Goal: Transaction & Acquisition: Purchase product/service

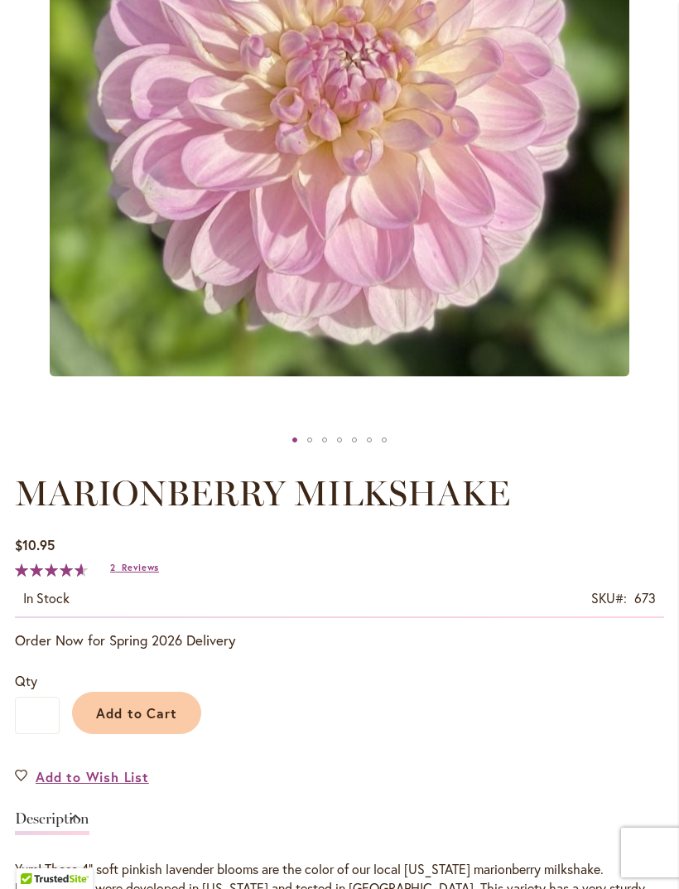
scroll to position [466, 0]
click at [157, 722] on span "Add to Cart" at bounding box center [137, 712] width 82 height 17
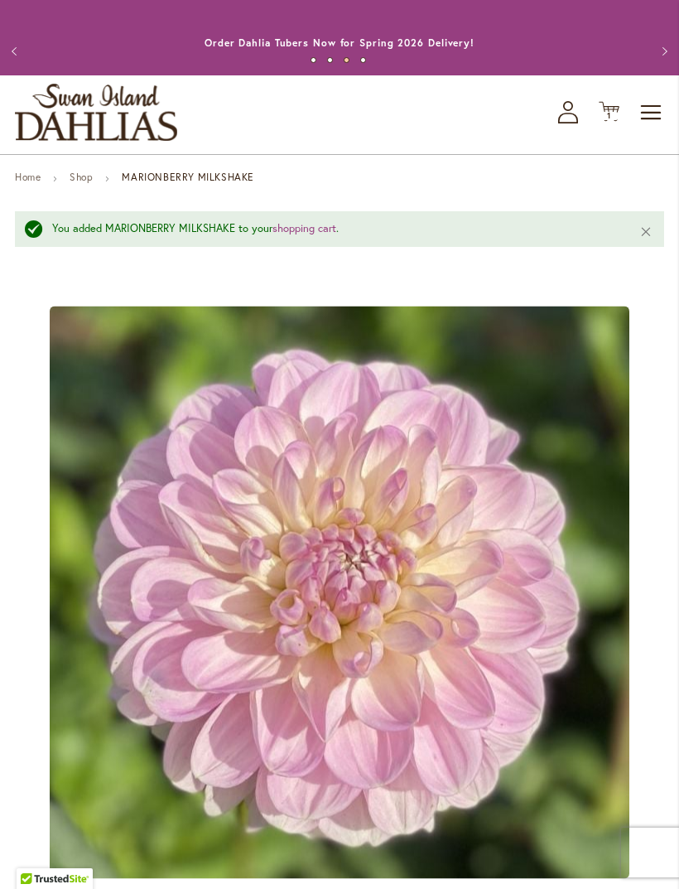
scroll to position [0, 0]
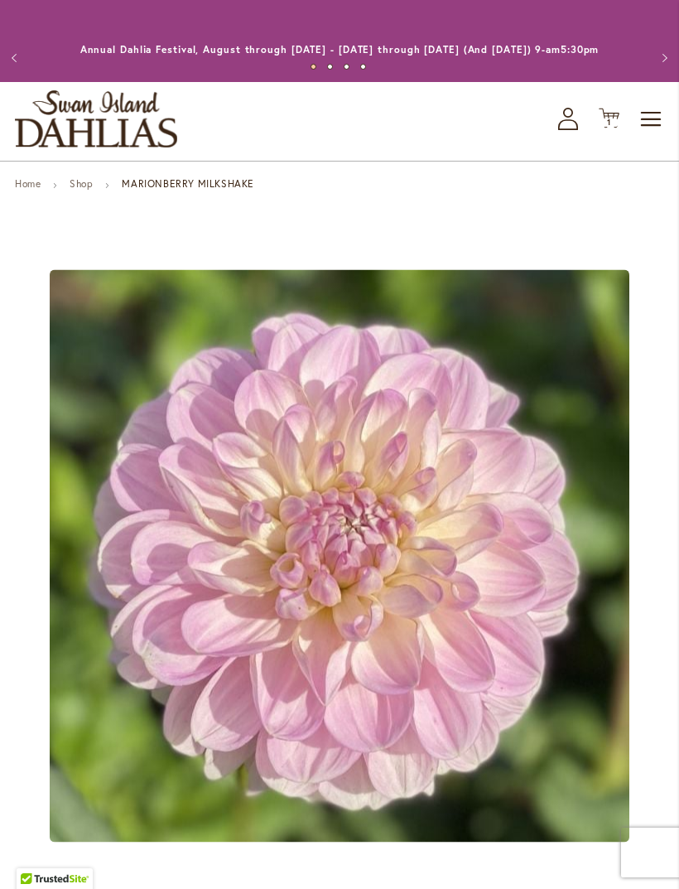
click at [654, 136] on span "Toggle Nav" at bounding box center [652, 119] width 25 height 33
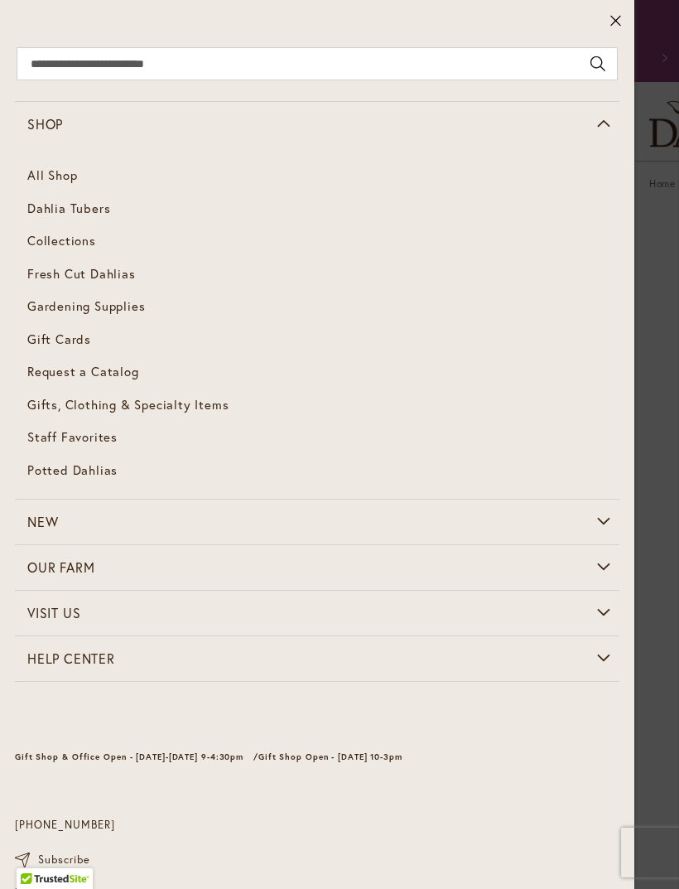
click at [104, 217] on link "Dahlia Tubers" at bounding box center [317, 208] width 605 height 33
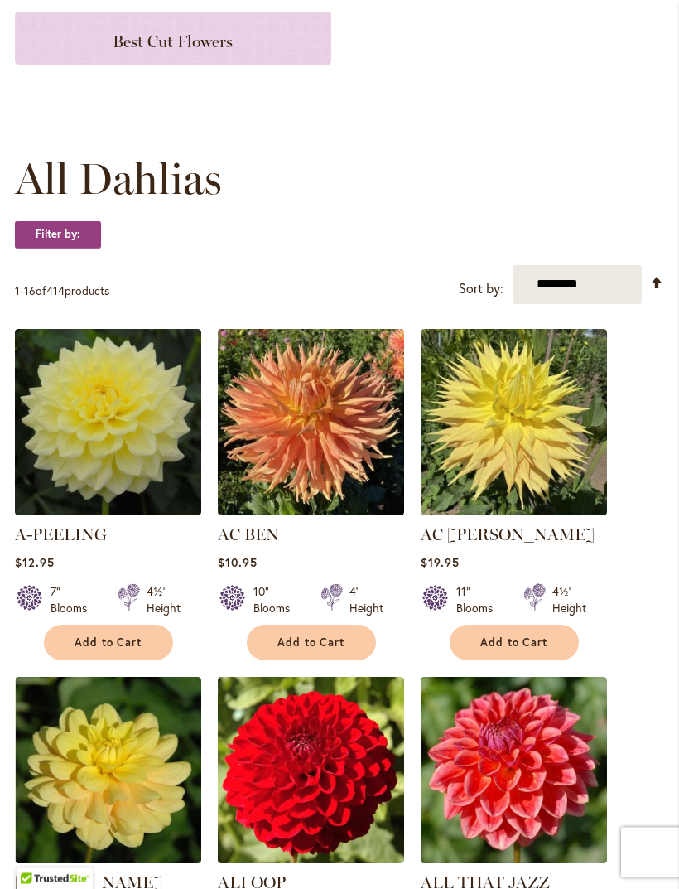
scroll to position [349, 0]
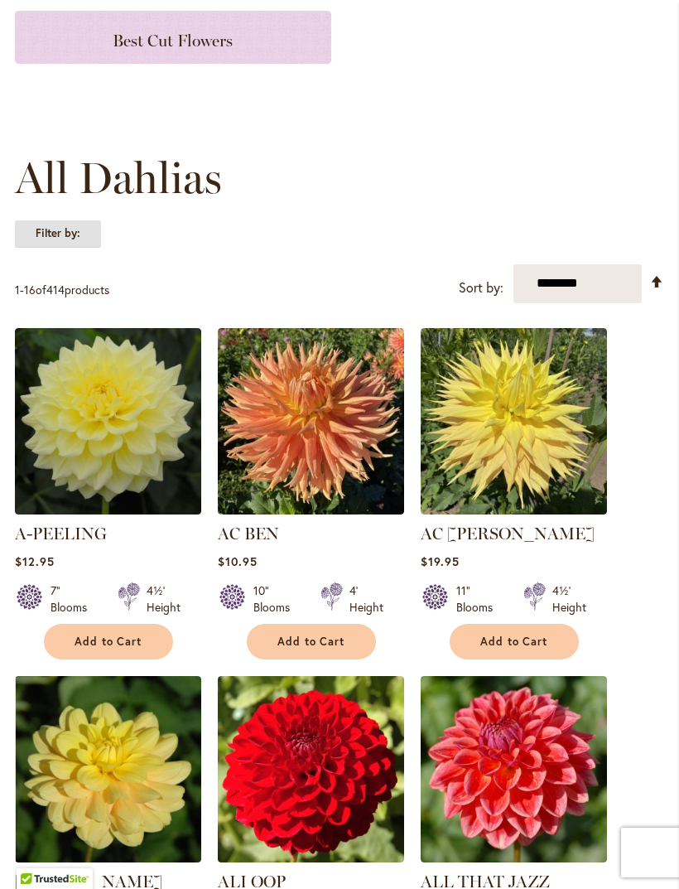
click at [87, 248] on strong "Filter by:" at bounding box center [58, 234] width 86 height 28
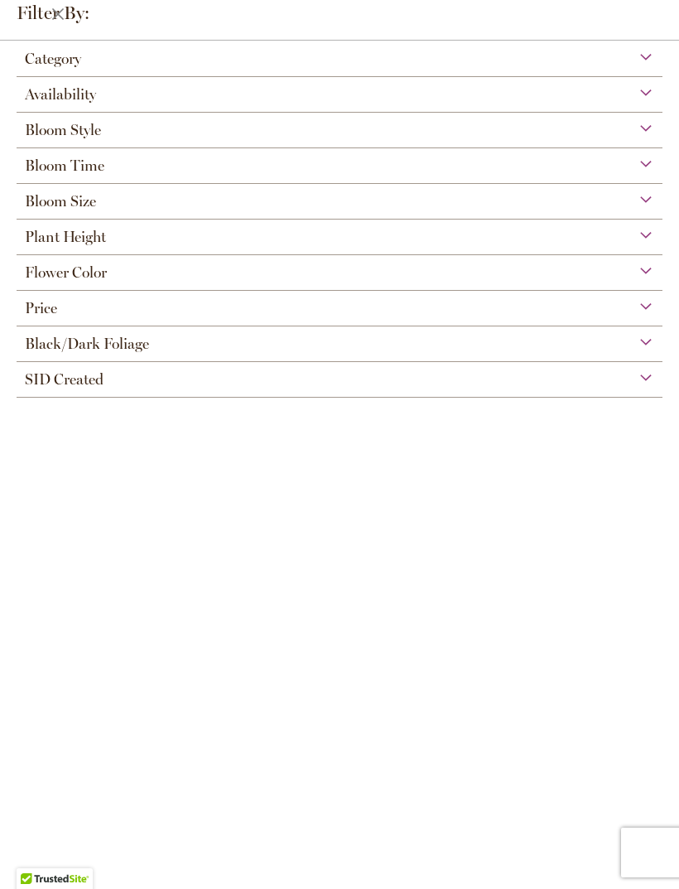
scroll to position [52, 0]
click at [112, 136] on div "Bloom Style" at bounding box center [340, 126] width 646 height 27
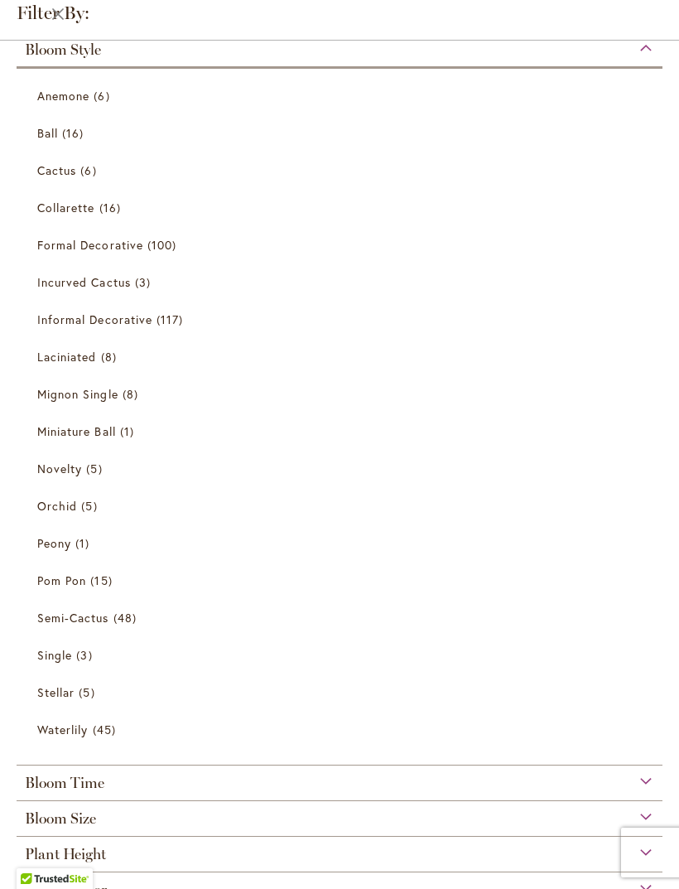
scroll to position [70, 0]
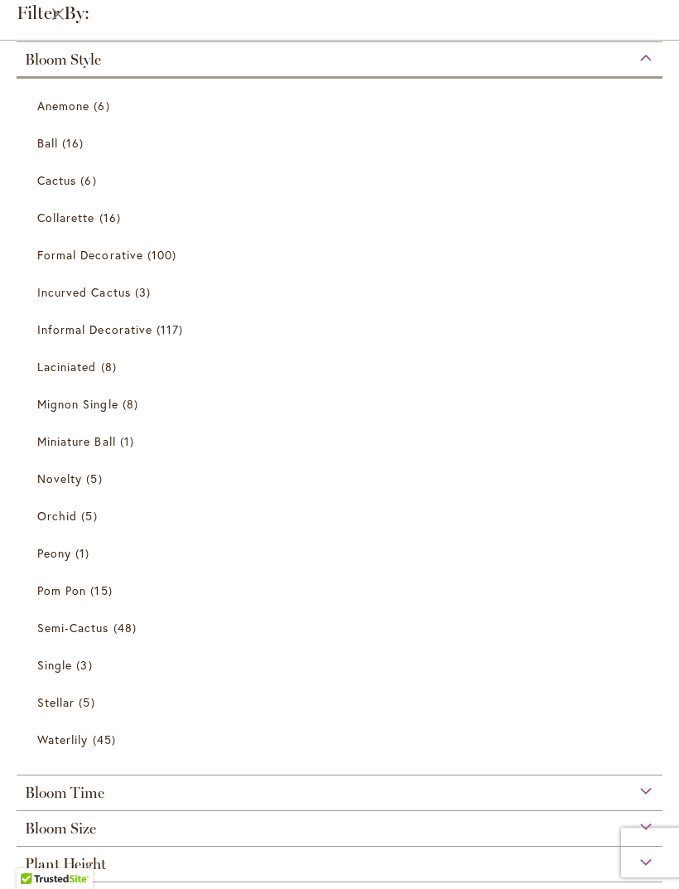
click at [170, 519] on link "Orchid 5 items" at bounding box center [341, 515] width 609 height 29
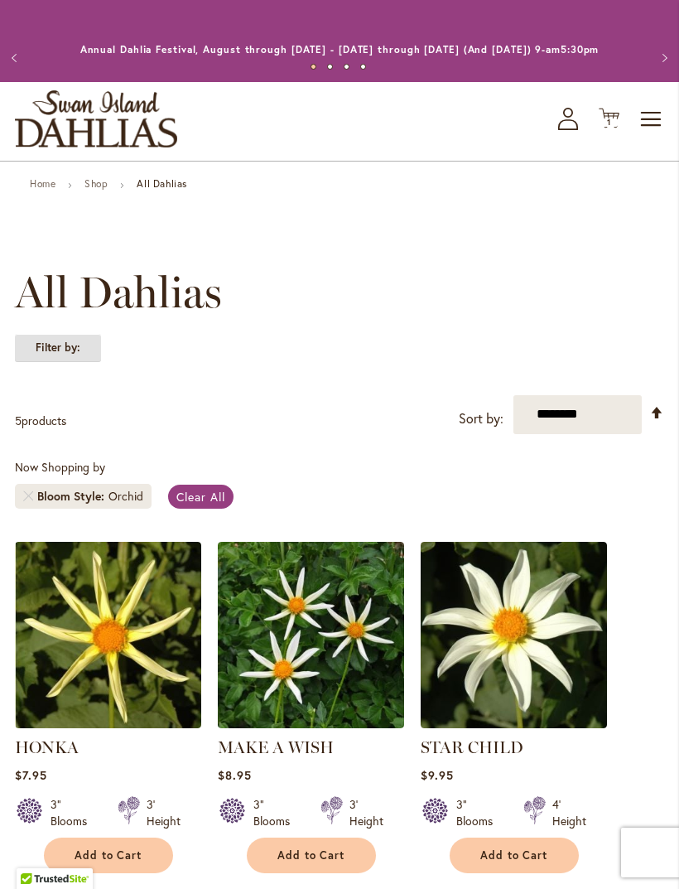
click at [75, 362] on strong "Filter by:" at bounding box center [58, 348] width 86 height 28
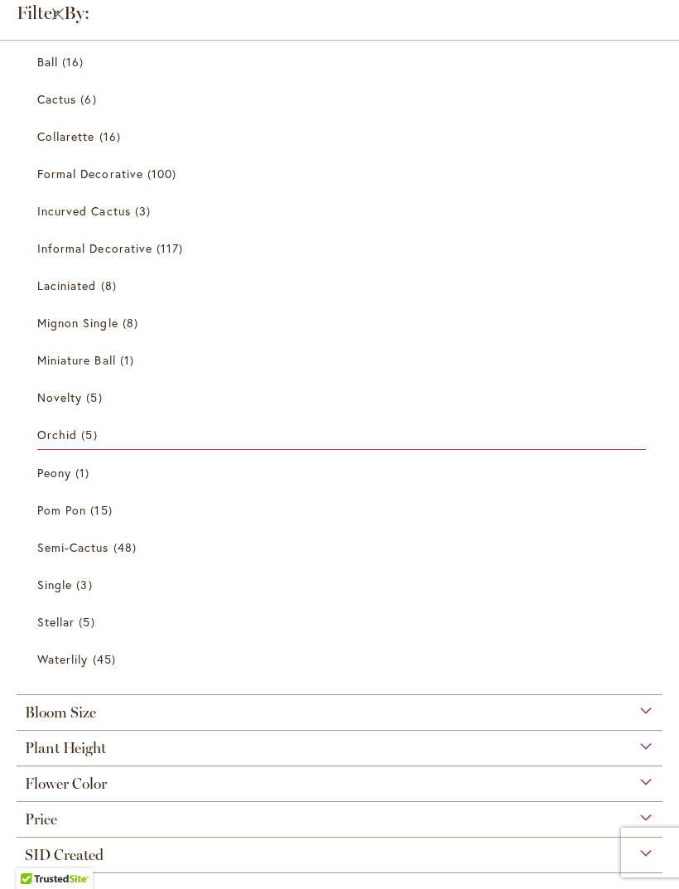
scroll to position [179, 0]
click at [94, 162] on link "Formal Decorative 100 items" at bounding box center [341, 174] width 609 height 29
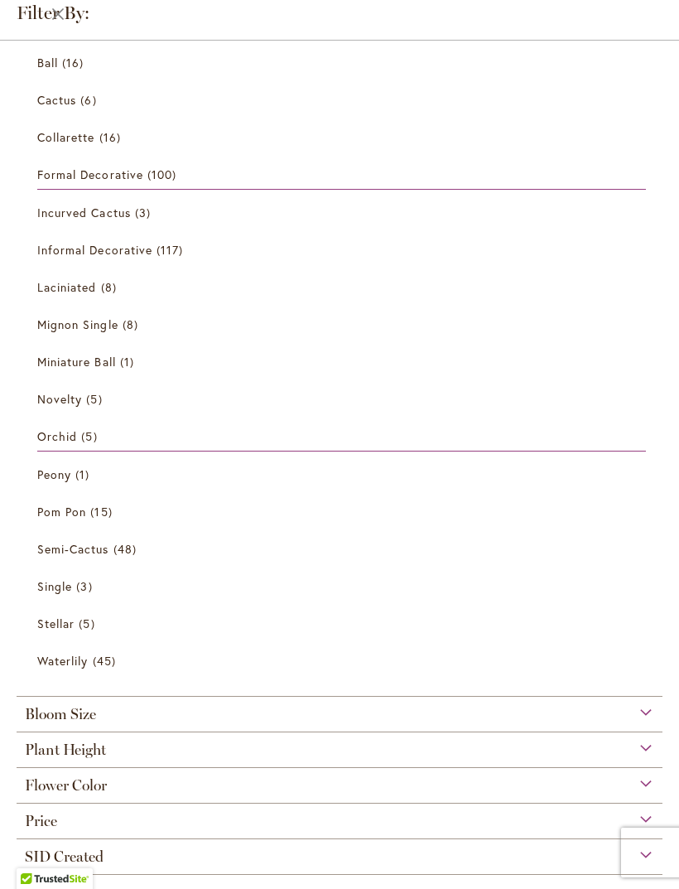
click at [104, 132] on span "16 items" at bounding box center [112, 136] width 26 height 17
click at [94, 145] on span "Collarette" at bounding box center [66, 137] width 58 height 16
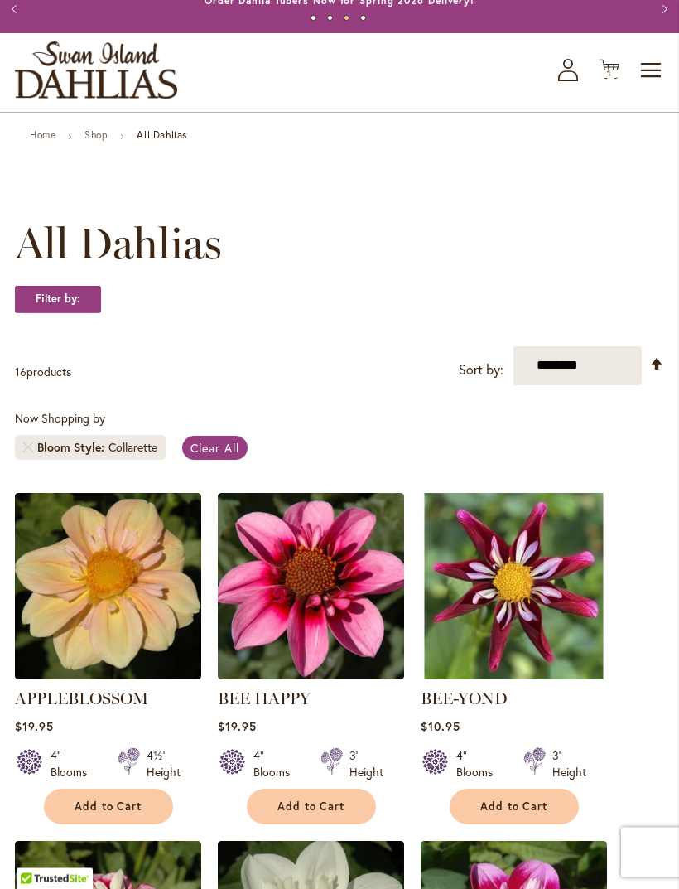
scroll to position [32, 0]
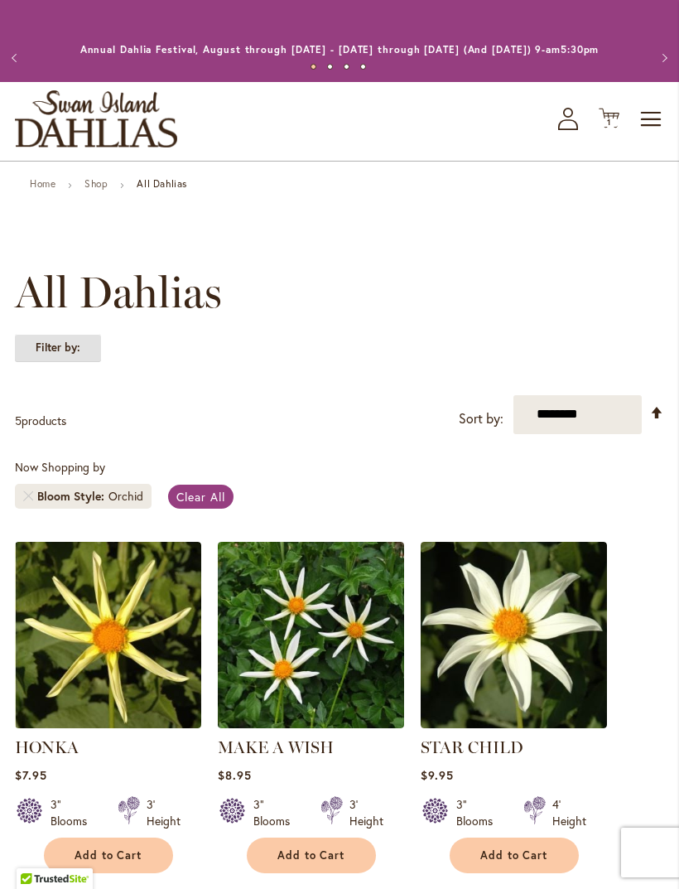
click at [79, 360] on strong "Filter by:" at bounding box center [58, 348] width 86 height 28
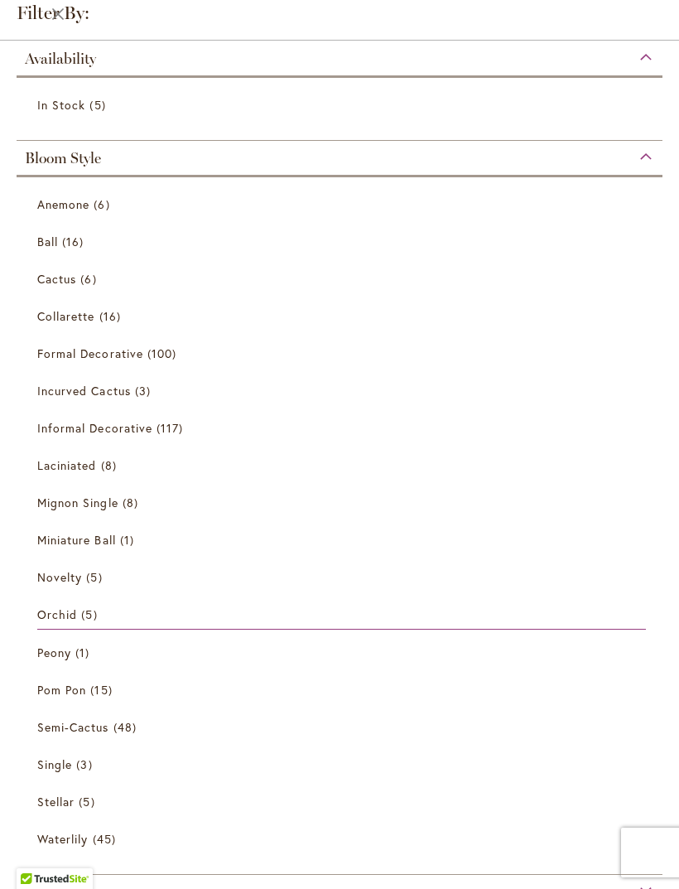
click at [86, 206] on span "Anemone" at bounding box center [63, 204] width 52 height 16
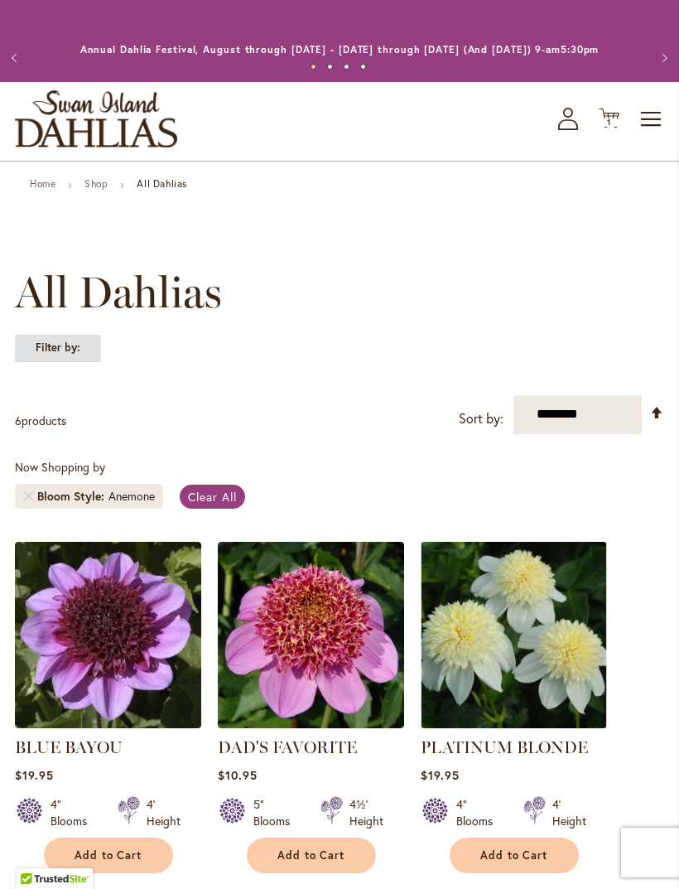
click at [73, 362] on strong "Filter by:" at bounding box center [58, 348] width 86 height 28
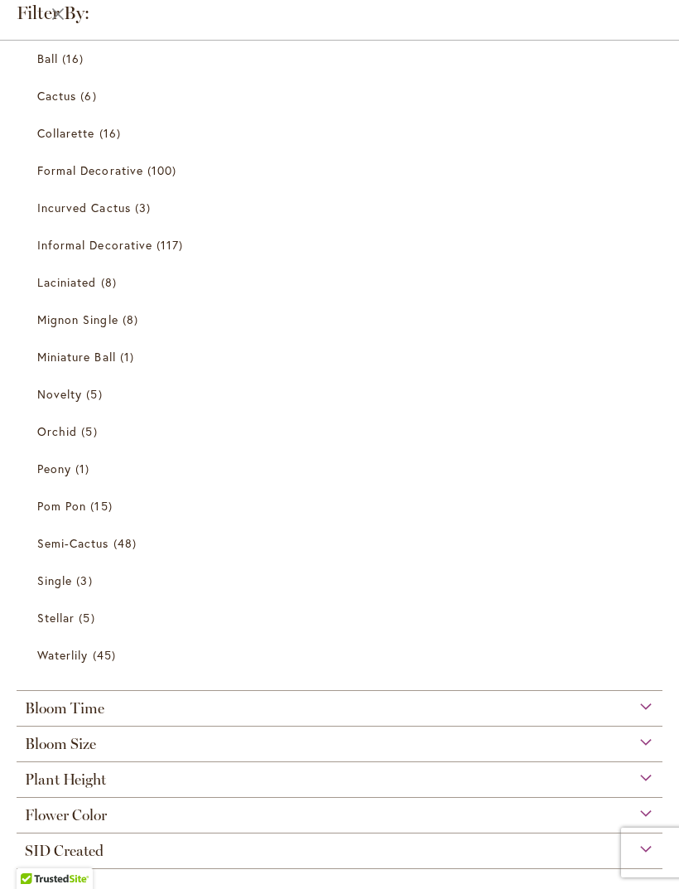
scroll to position [321, 0]
click at [100, 653] on span "45 items" at bounding box center [106, 653] width 27 height 17
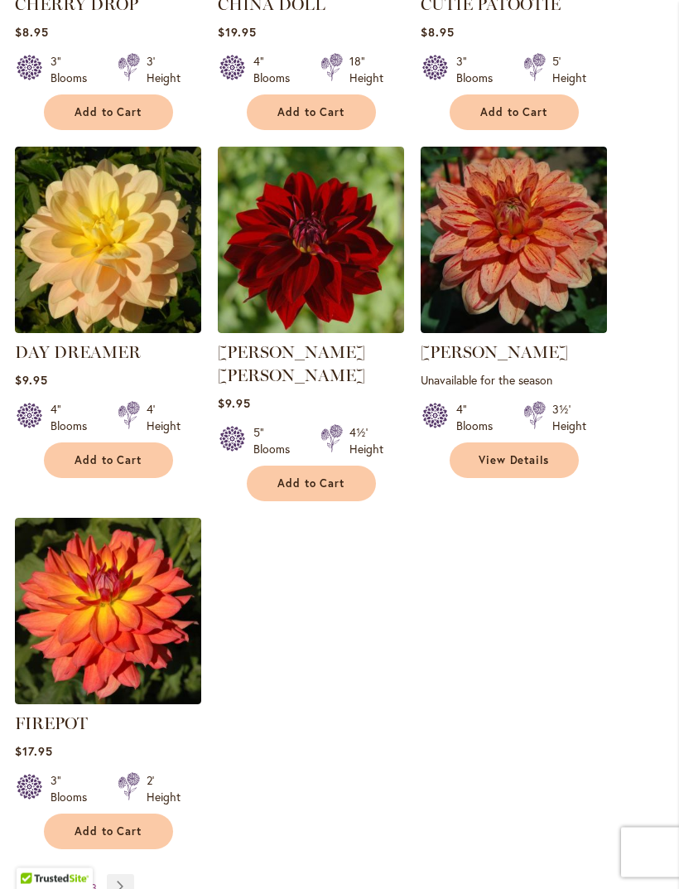
scroll to position [1787, 0]
click at [126, 886] on link "Page Next" at bounding box center [120, 886] width 27 height 25
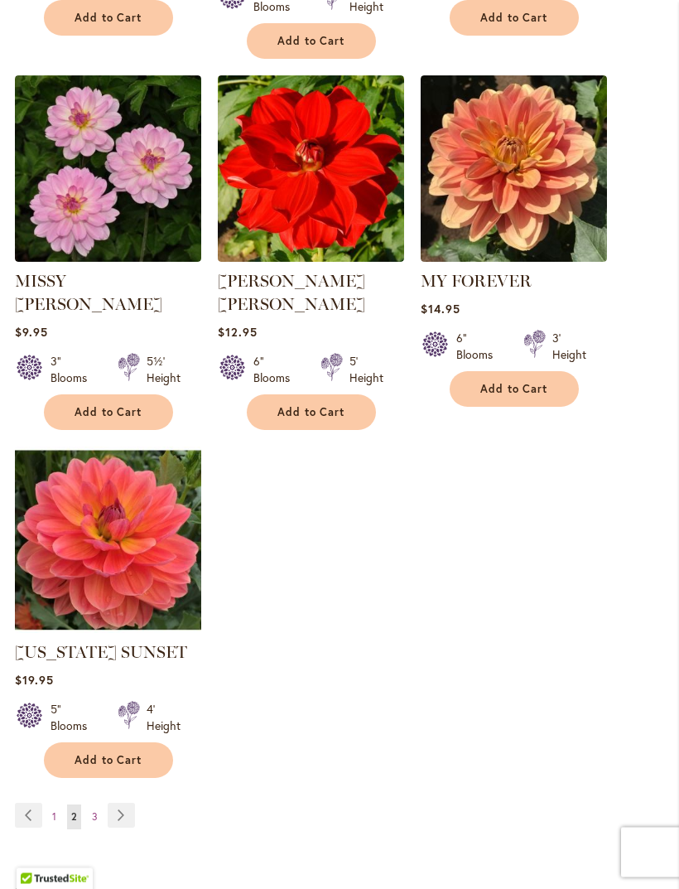
scroll to position [1881, 0]
click at [128, 803] on link "Page Next" at bounding box center [121, 815] width 27 height 25
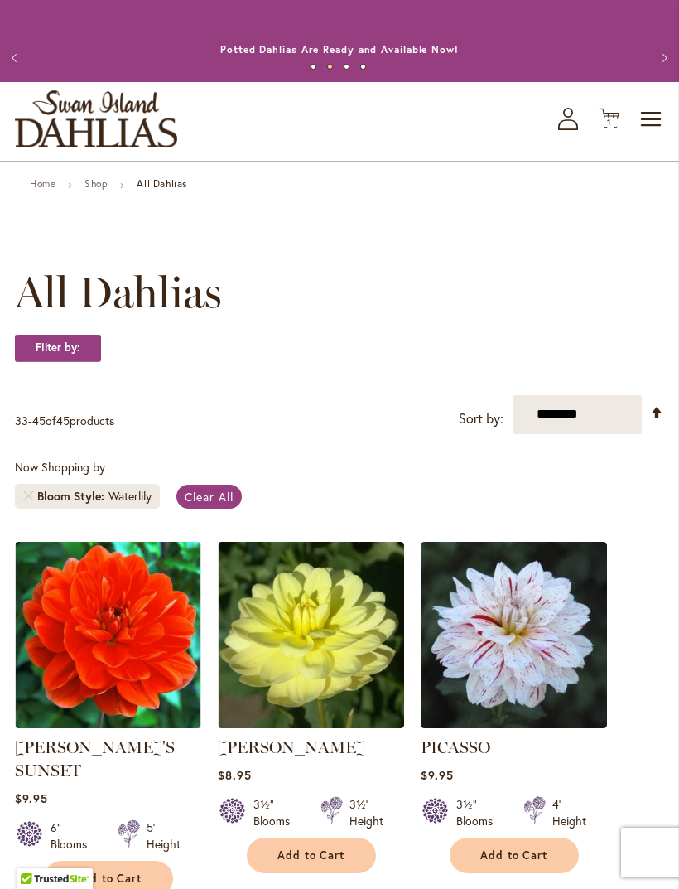
click at [615, 127] on span "1 1 items" at bounding box center [609, 122] width 17 height 8
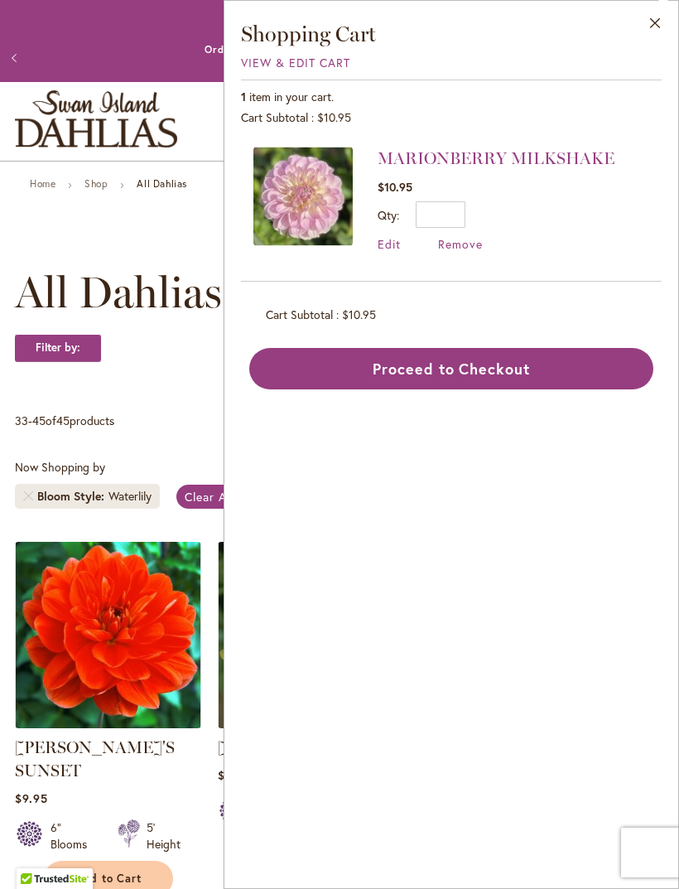
click at [529, 159] on link "MARIONBERRY MILKSHAKE" at bounding box center [496, 158] width 237 height 20
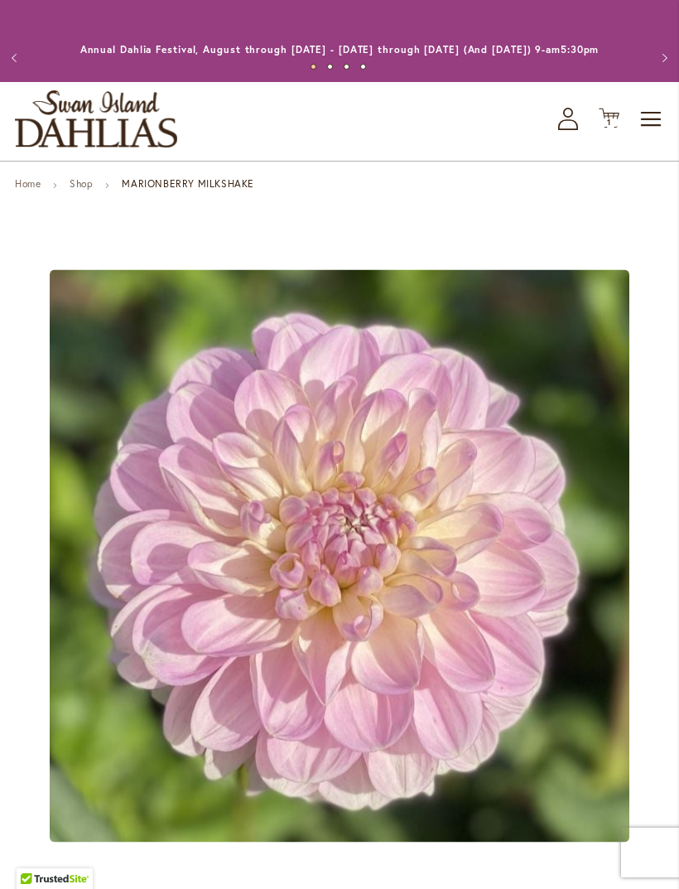
click at [611, 128] on span "1" at bounding box center [609, 122] width 4 height 11
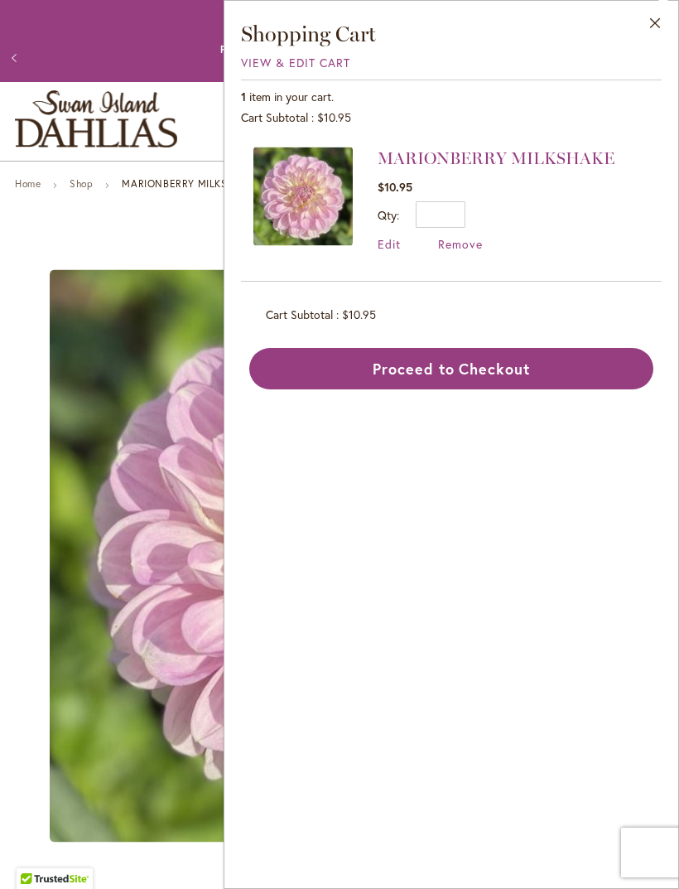
click at [474, 377] on button "Proceed to Checkout" at bounding box center [451, 368] width 404 height 41
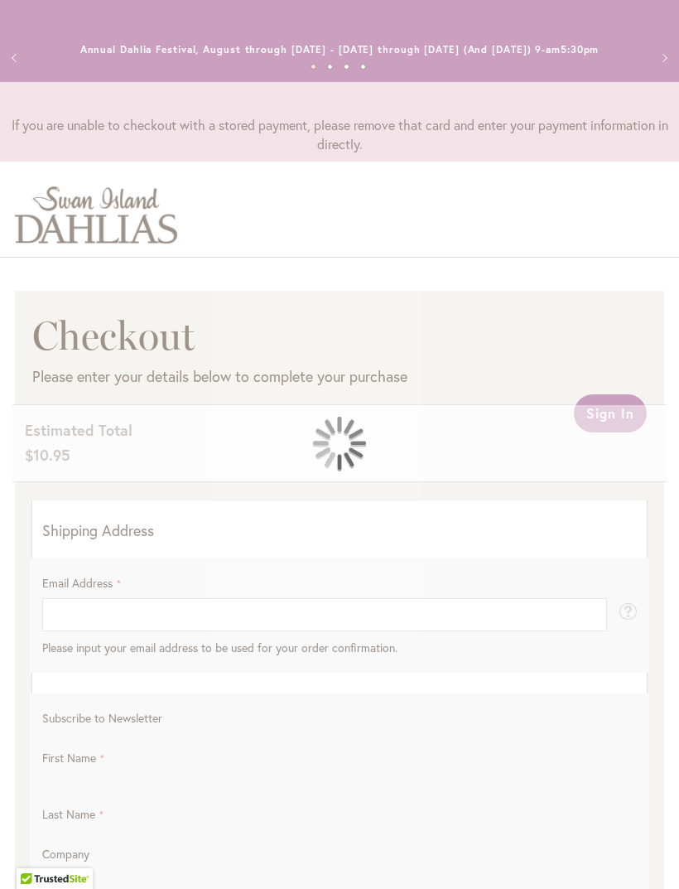
select select "**"
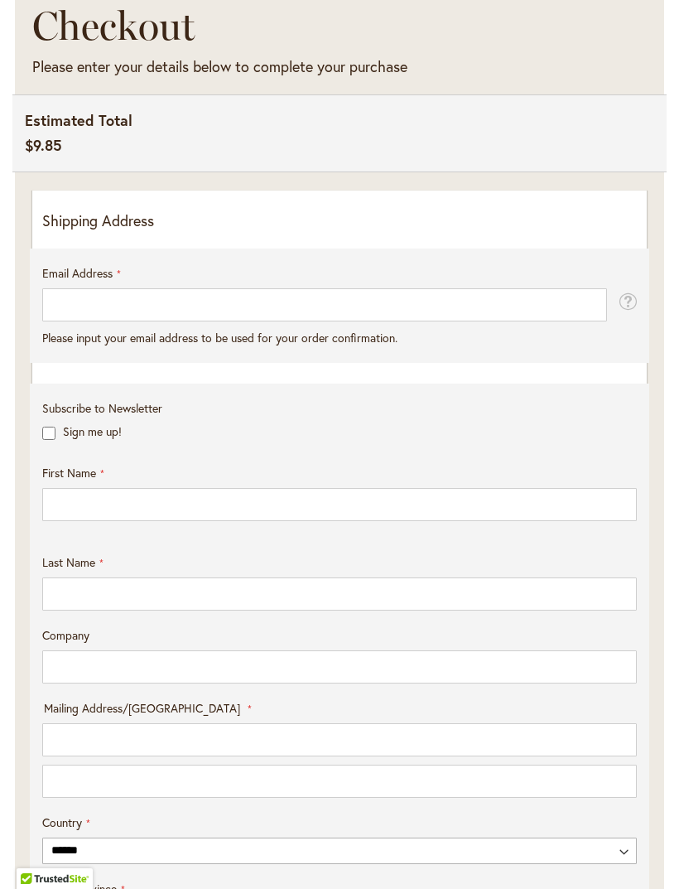
scroll to position [311, 0]
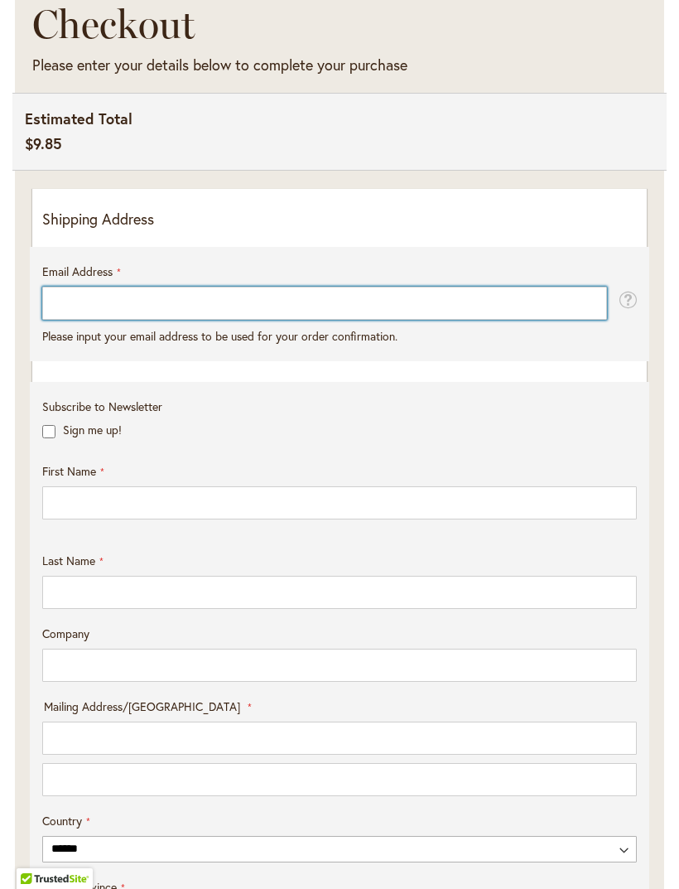
click at [101, 320] on input "Email Address" at bounding box center [324, 303] width 565 height 33
type input "**********"
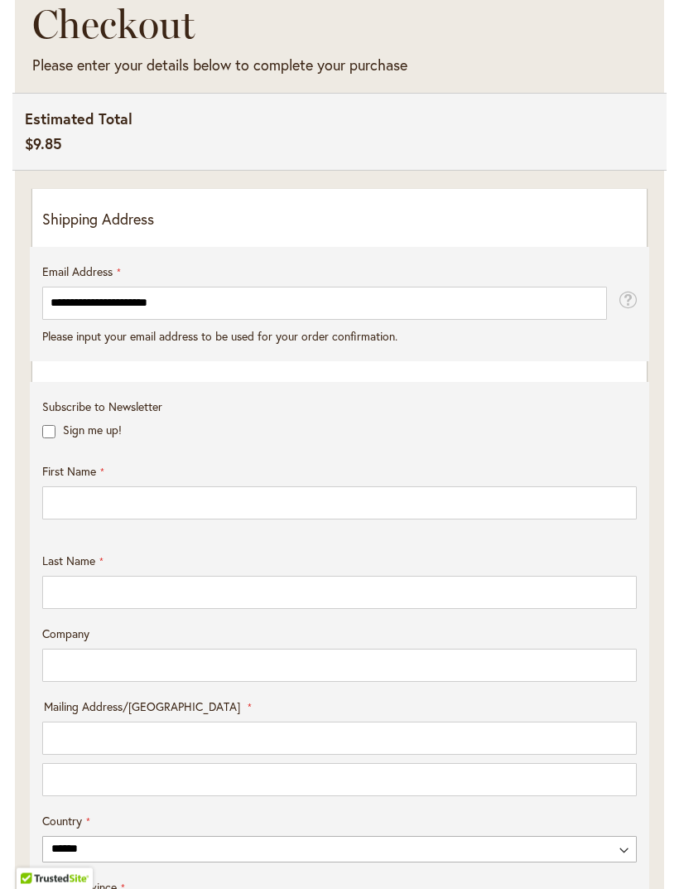
scroll to position [311, 0]
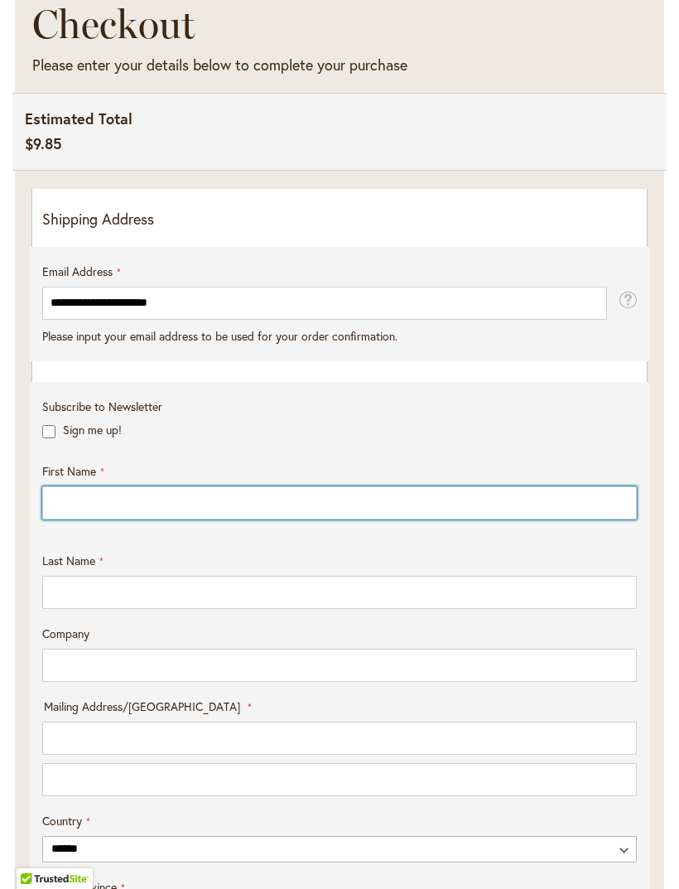
click at [118, 519] on input "First Name" at bounding box center [339, 502] width 595 height 33
type input "*****"
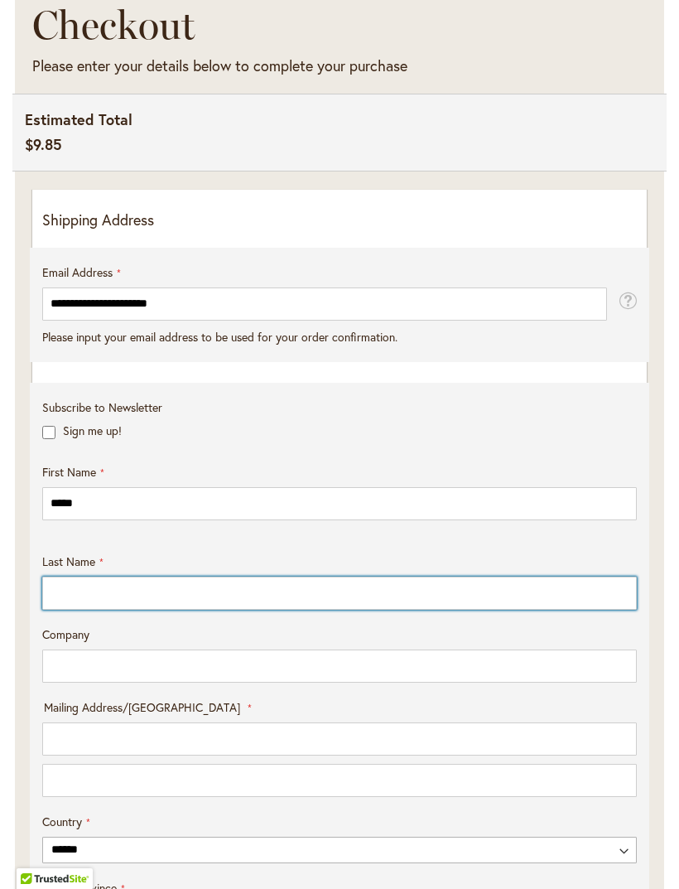
type input "********"
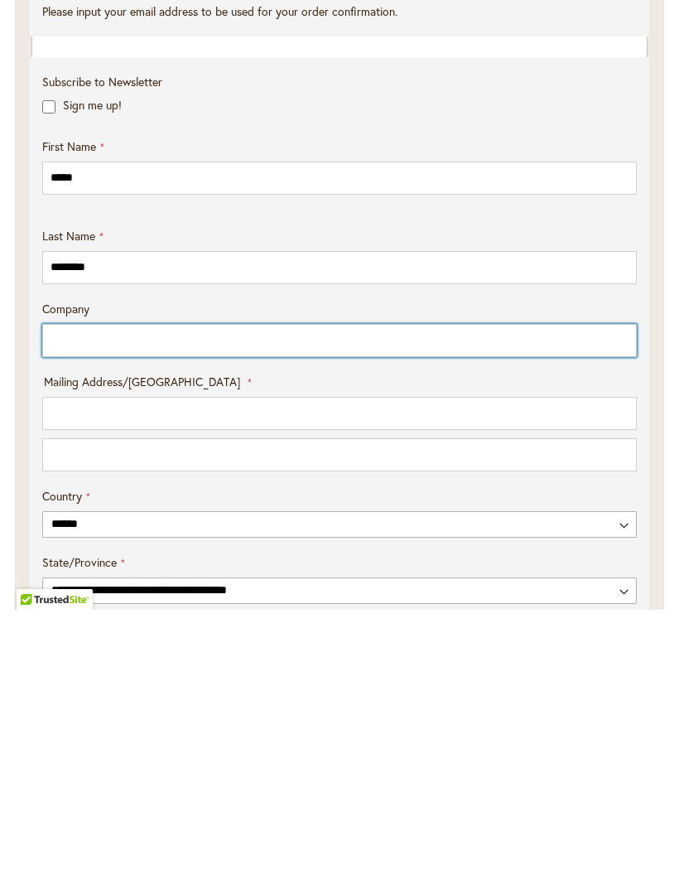
scroll to position [361, 0]
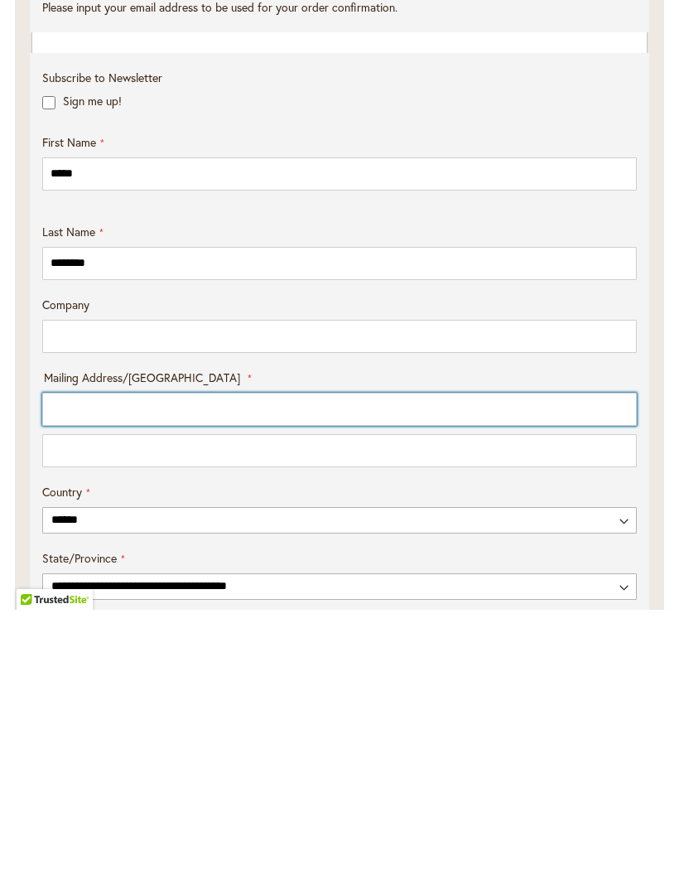
click at [99, 672] on input "Mailing Address/PO BOX: Line 1" at bounding box center [339, 688] width 595 height 33
type input "**********"
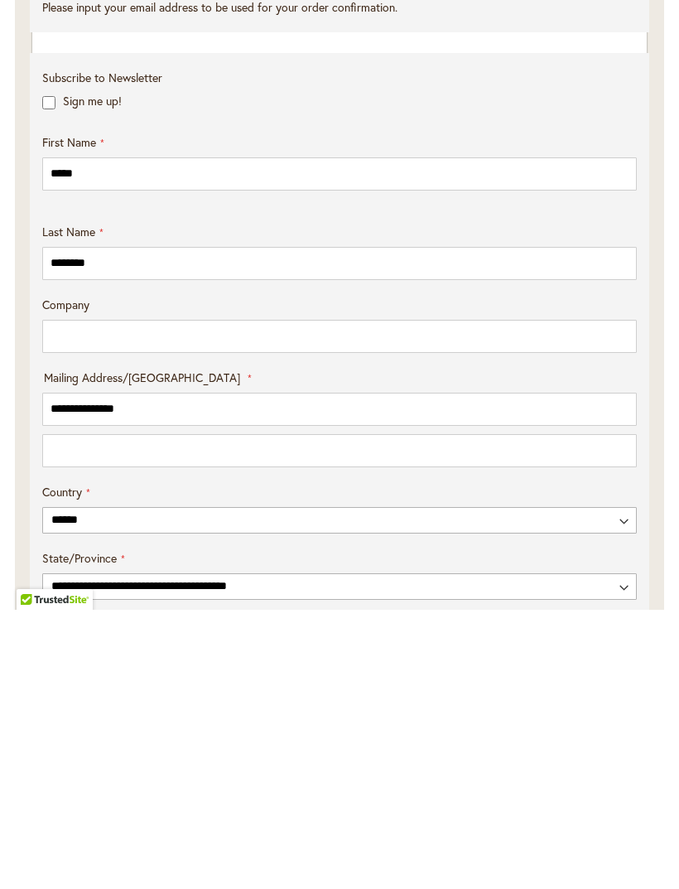
select select "**"
type input "**********"
type input "*****"
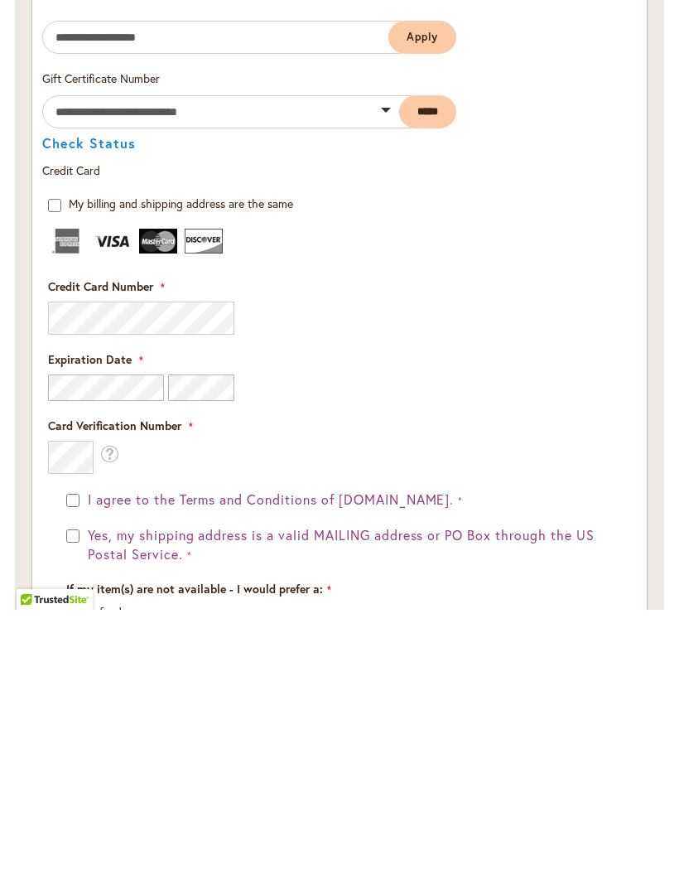
scroll to position [1802, 0]
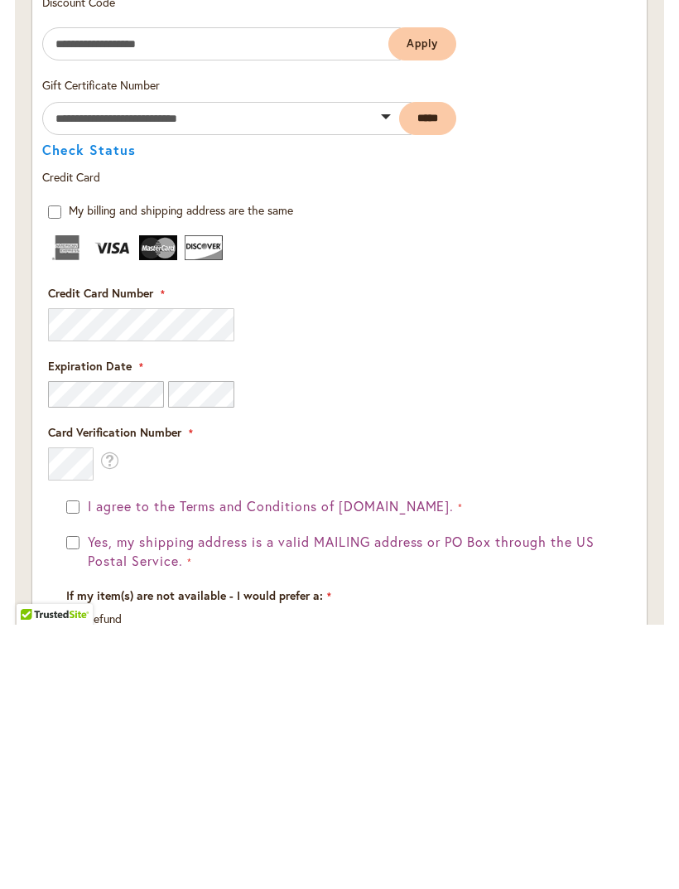
type input "**********"
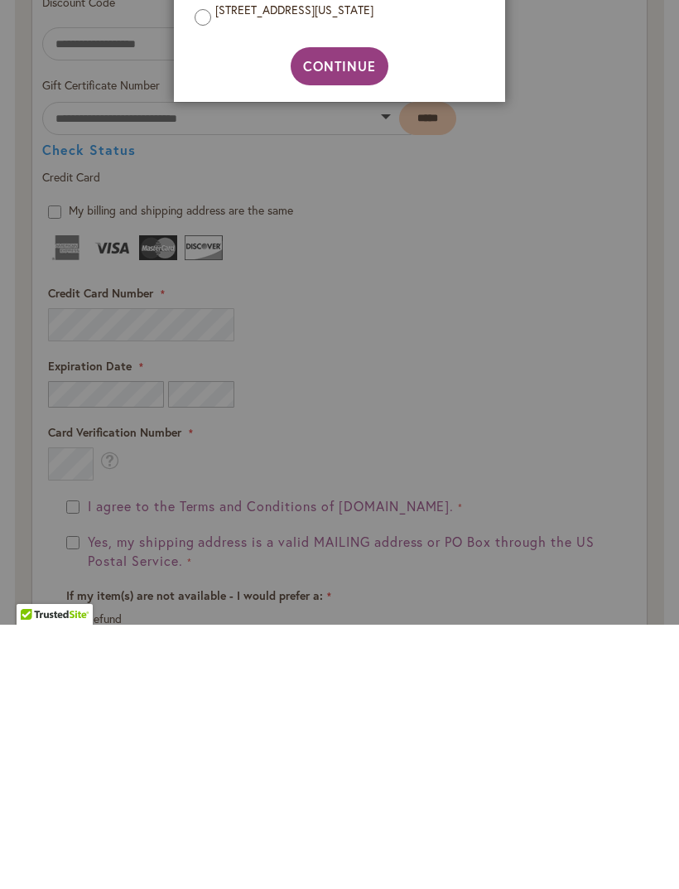
scroll to position [2066, 0]
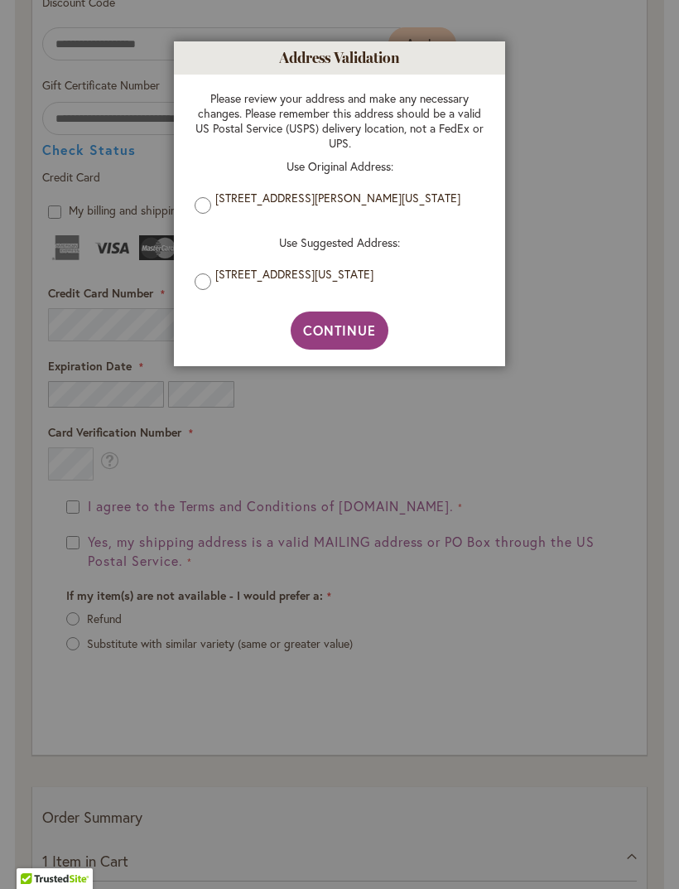
click at [348, 339] on span "Continue" at bounding box center [340, 329] width 74 height 17
type input "**********"
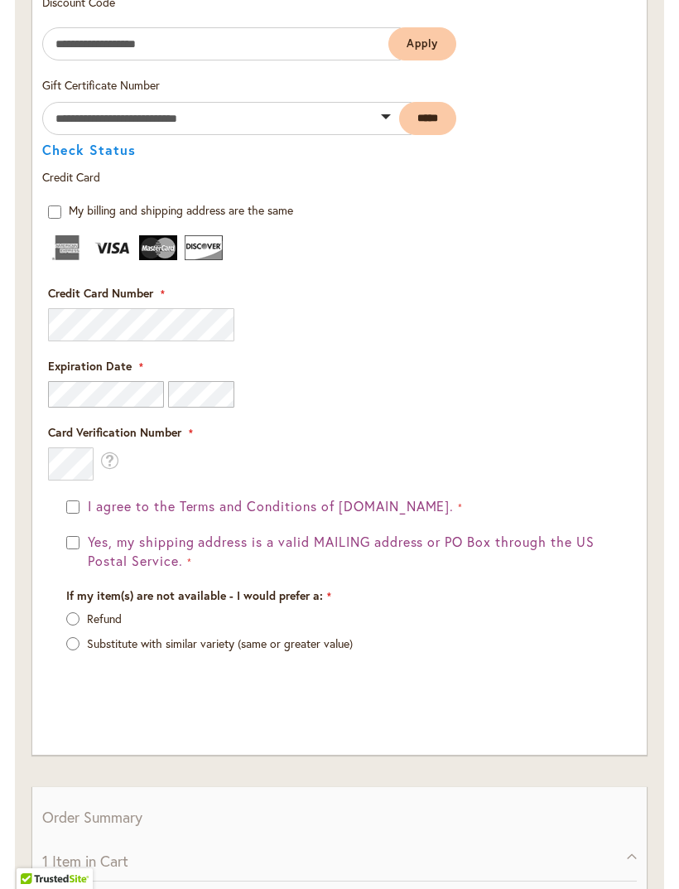
click at [89, 342] on fieldset "Payment Information Payment Method Discount Code Enter discount code Apply Gift…" at bounding box center [339, 339] width 595 height 758
click at [98, 338] on fieldset "Payment Information Payment Method Discount Code Enter discount code Apply Gift…" at bounding box center [339, 339] width 595 height 758
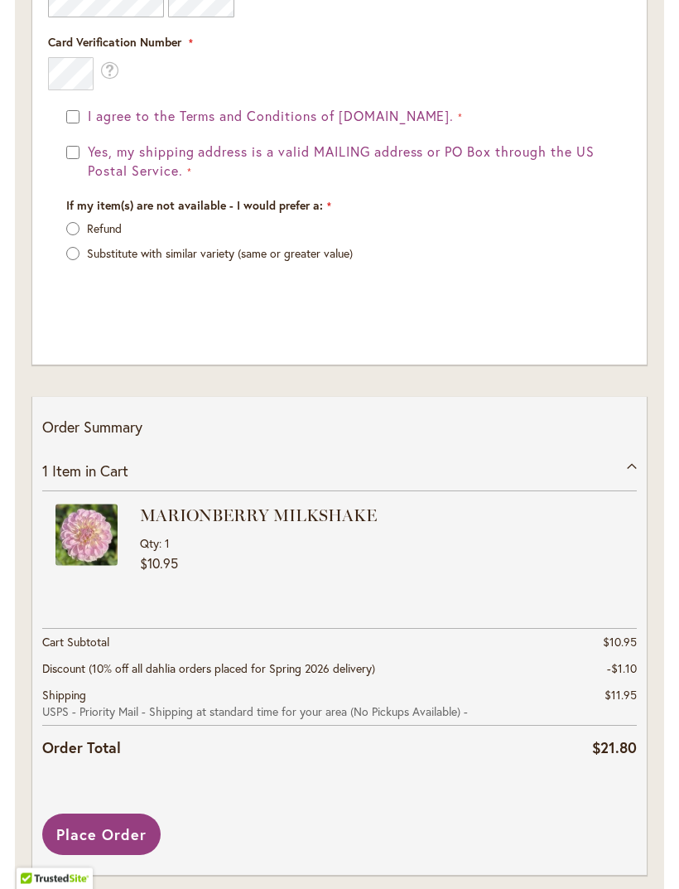
scroll to position [2483, 0]
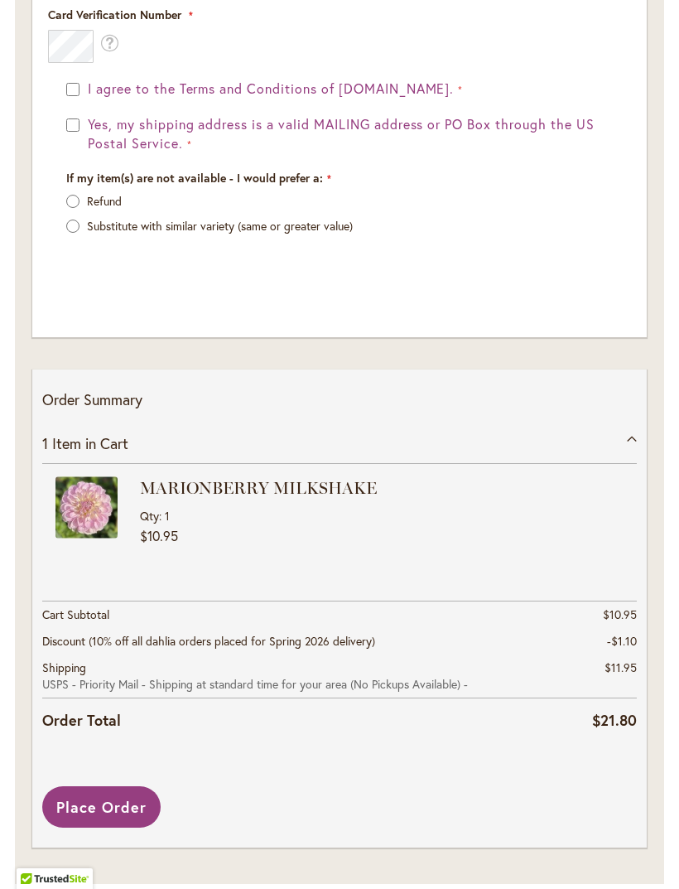
click at [128, 817] on span "Place Order" at bounding box center [101, 807] width 90 height 20
